Goal: Task Accomplishment & Management: Use online tool/utility

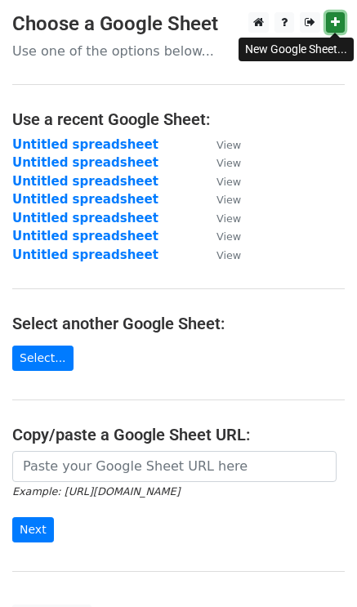
click at [331, 25] on icon at bounding box center [335, 21] width 9 height 11
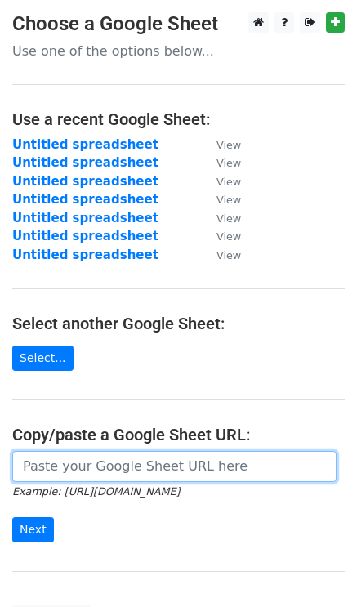
click at [137, 466] on input "url" at bounding box center [174, 466] width 324 height 31
paste input "[URL][DOMAIN_NAME]"
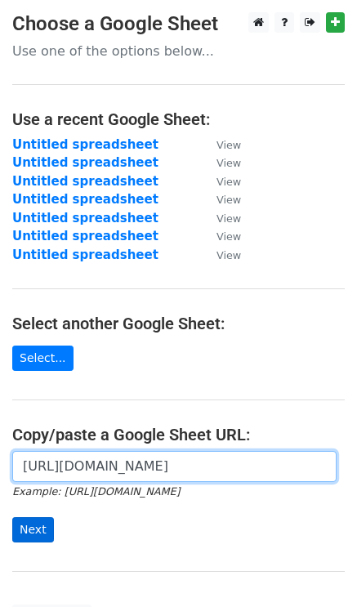
type input "[URL][DOMAIN_NAME]"
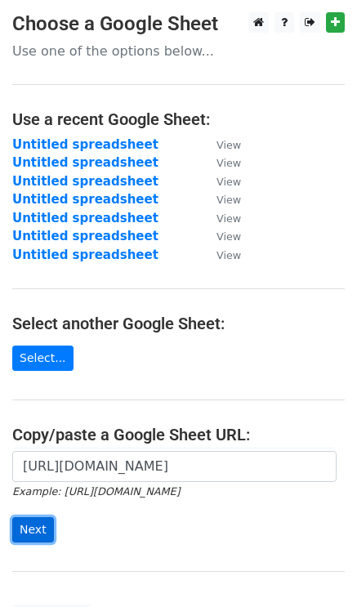
click at [38, 523] on input "Next" at bounding box center [33, 529] width 42 height 25
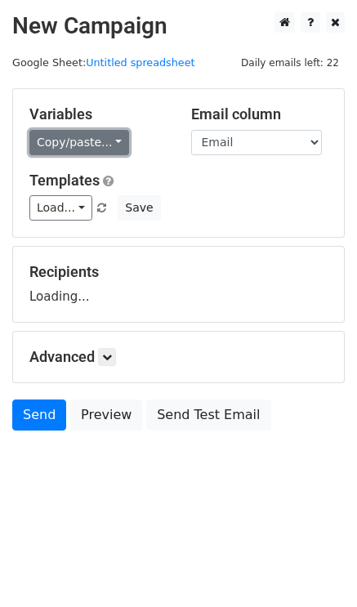
click at [84, 133] on link "Copy/paste..." at bounding box center [79, 142] width 100 height 25
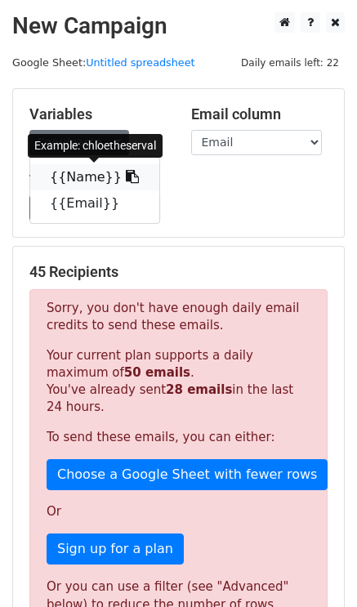
click at [90, 170] on link "{{Name}}" at bounding box center [94, 177] width 129 height 26
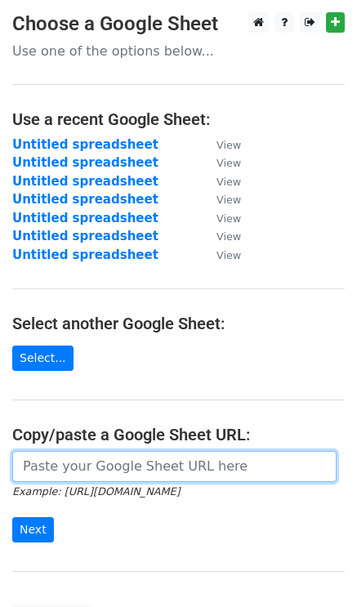
click at [172, 470] on input "url" at bounding box center [174, 466] width 324 height 31
paste input "https://docs.google.com/spreadsheets/d/1sPl2hNrsui8ig7RUl3rWlUCEKSemunIFNfmrdzN…"
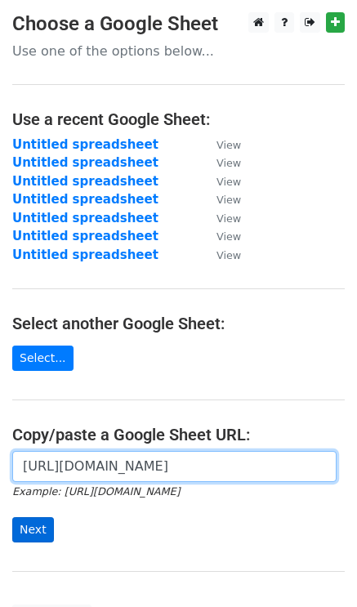
type input "https://docs.google.com/spreadsheets/d/1sPl2hNrsui8ig7RUl3rWlUCEKSemunIFNfmrdzN…"
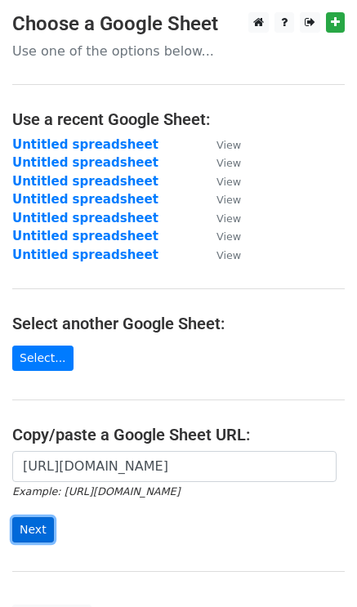
click at [32, 526] on input "Next" at bounding box center [33, 529] width 42 height 25
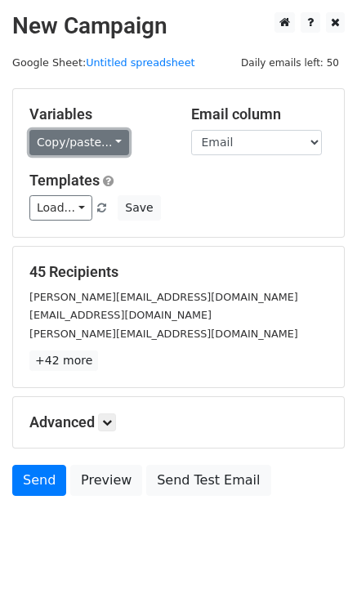
click at [61, 145] on link "Copy/paste..." at bounding box center [79, 142] width 100 height 25
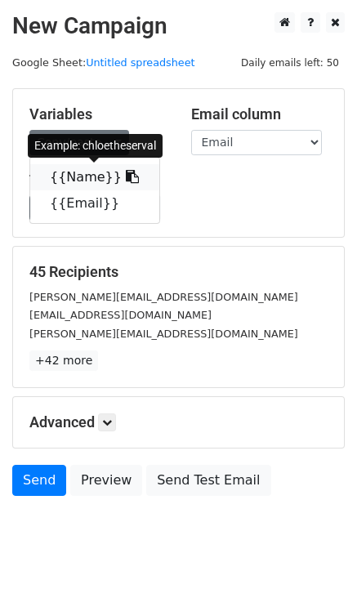
click at [83, 180] on link "{{Name}}" at bounding box center [94, 177] width 129 height 26
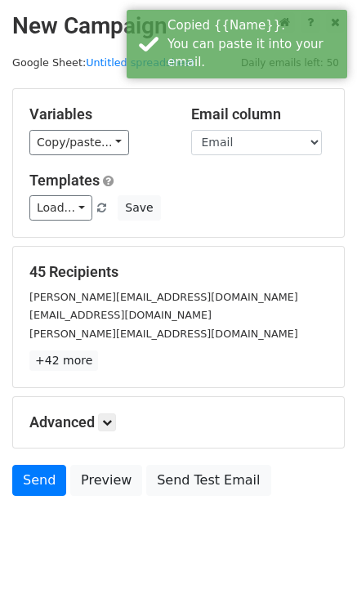
scroll to position [24, 0]
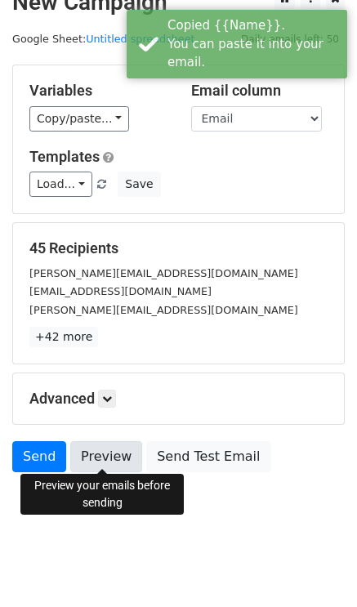
click at [114, 450] on link "Preview" at bounding box center [106, 456] width 72 height 31
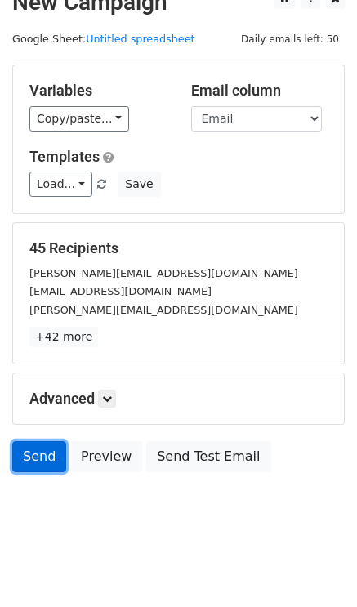
click at [55, 451] on link "Send" at bounding box center [39, 456] width 54 height 31
